Goal: Information Seeking & Learning: Learn about a topic

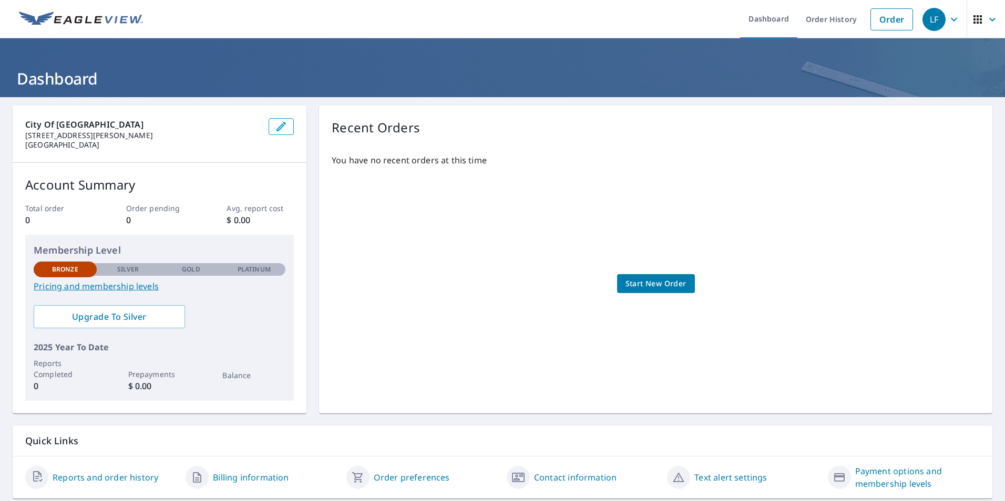
click at [971, 15] on icon "button" at bounding box center [977, 19] width 13 height 13
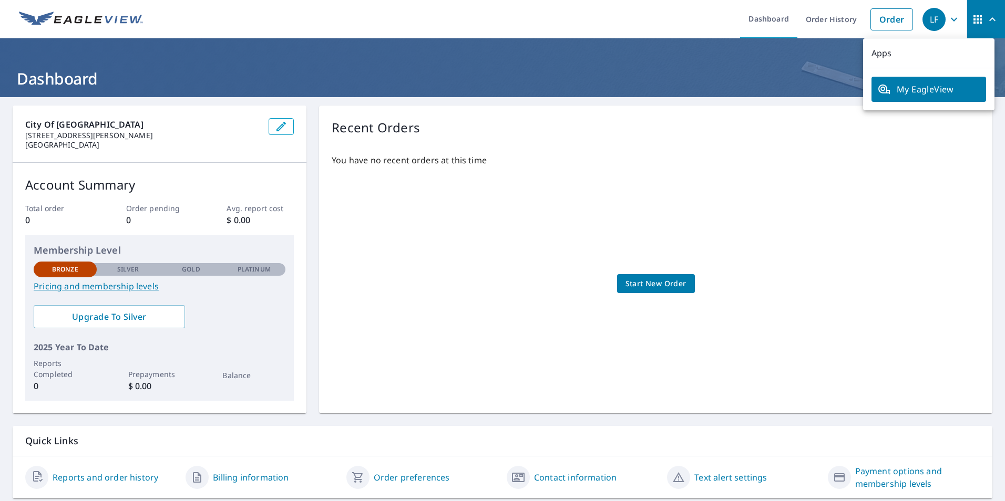
click at [900, 87] on span "My EagleView" at bounding box center [929, 89] width 102 height 13
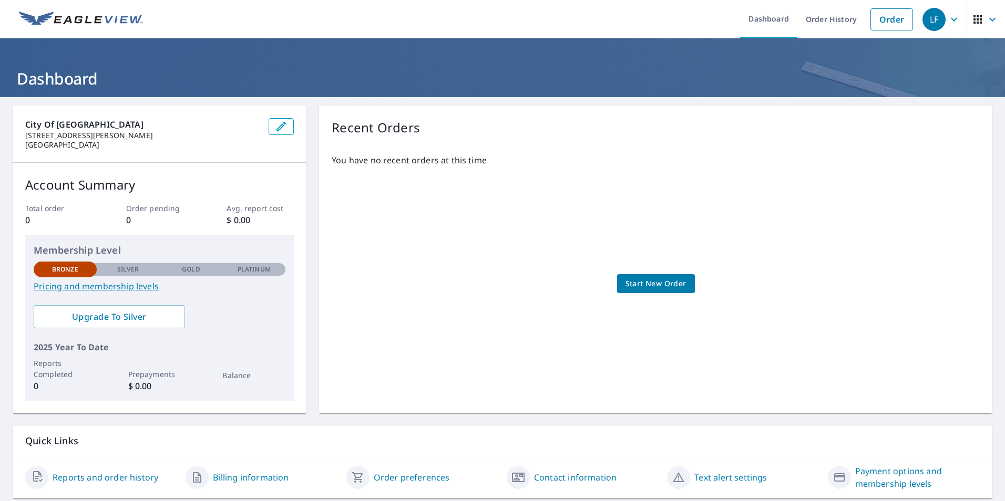
click at [84, 287] on link "Pricing and membership levels" at bounding box center [160, 286] width 252 height 13
